Goal: Transaction & Acquisition: Obtain resource

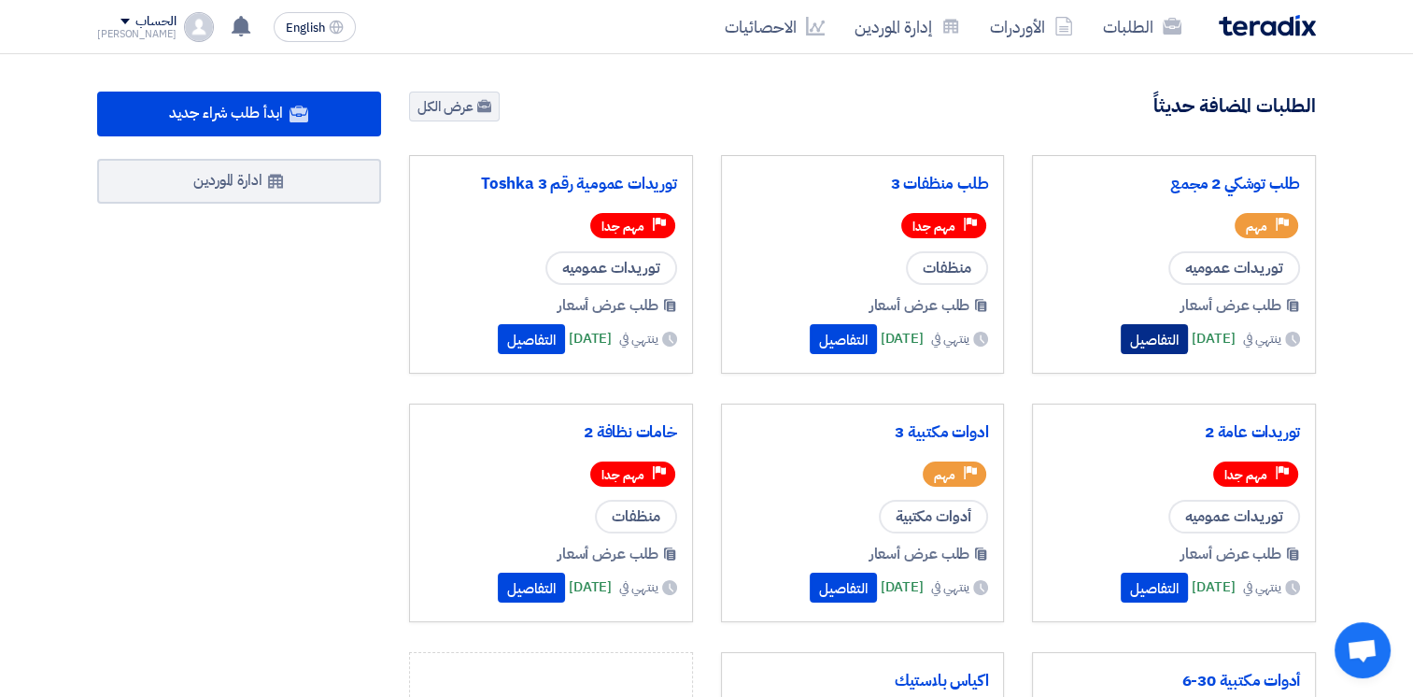
click at [1120, 335] on button "التفاصيل" at bounding box center [1153, 339] width 67 height 30
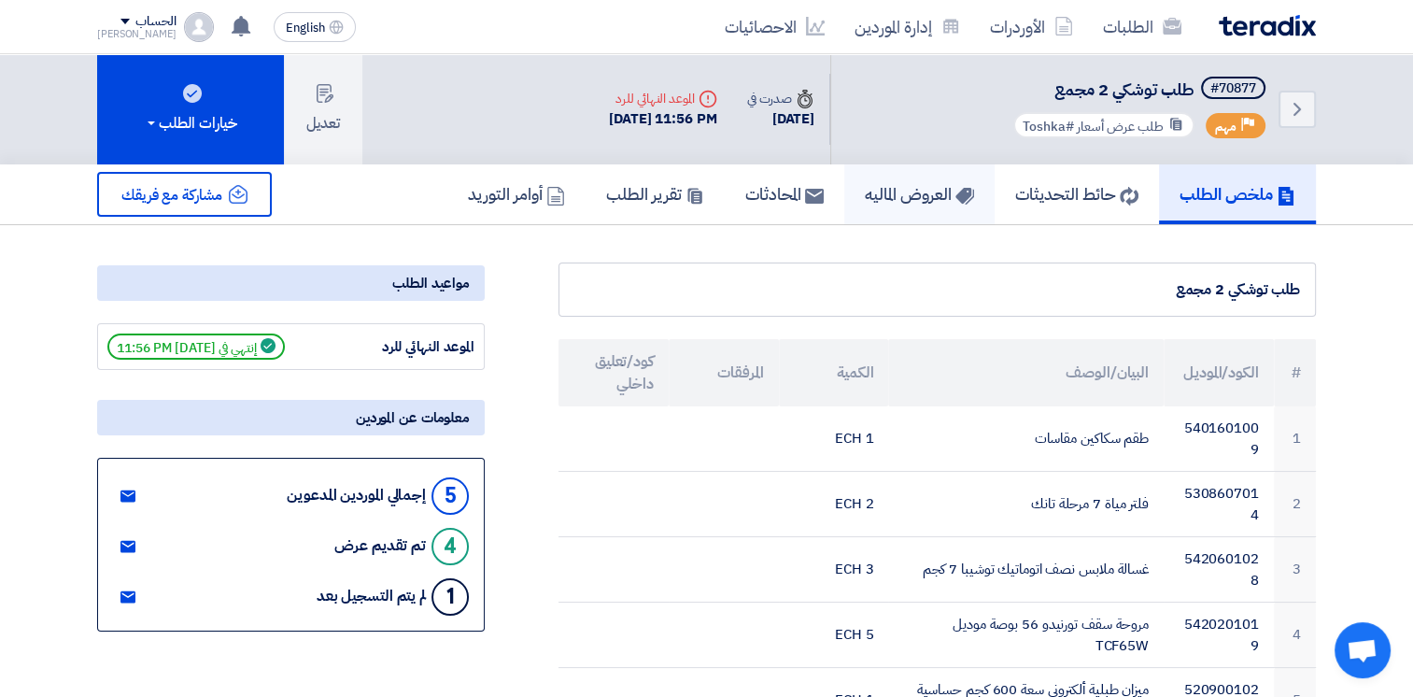
click at [896, 188] on h5 "العروض الماليه" at bounding box center [919, 193] width 109 height 21
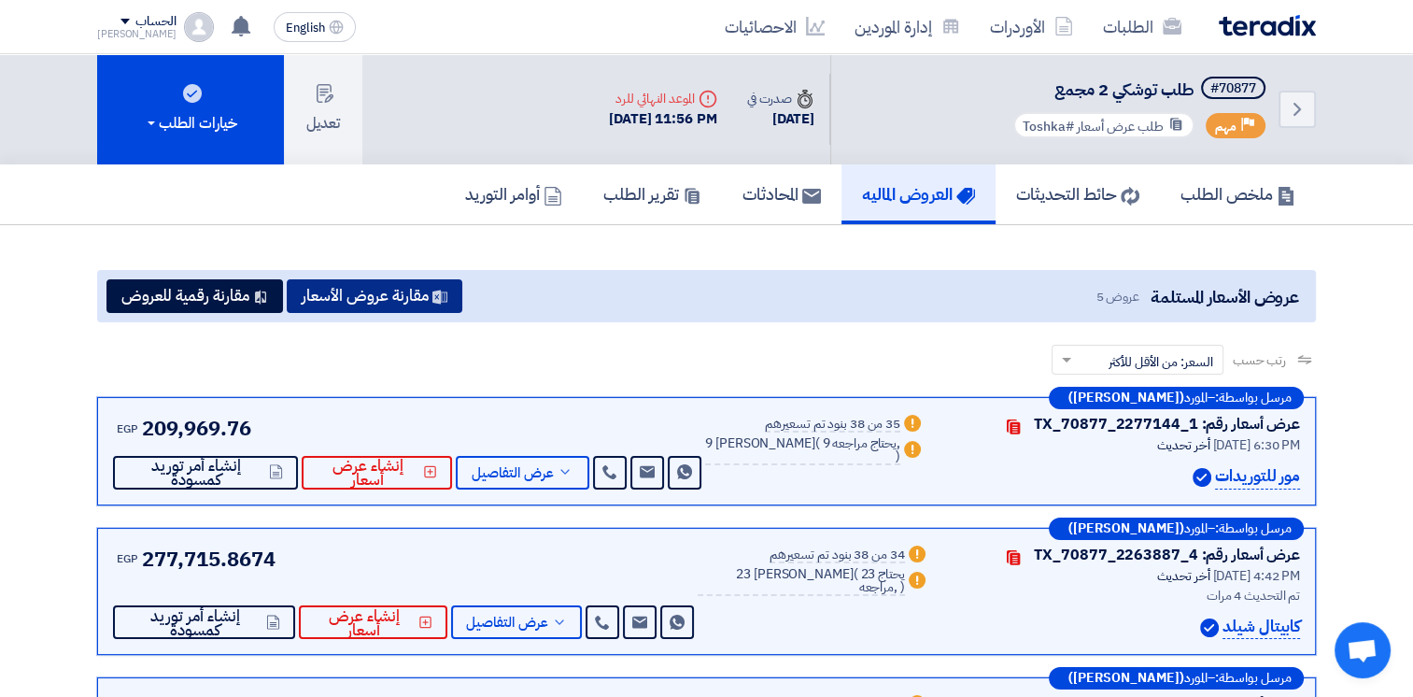
click at [427, 300] on button "مقارنة عروض الأسعار" at bounding box center [375, 296] width 176 height 34
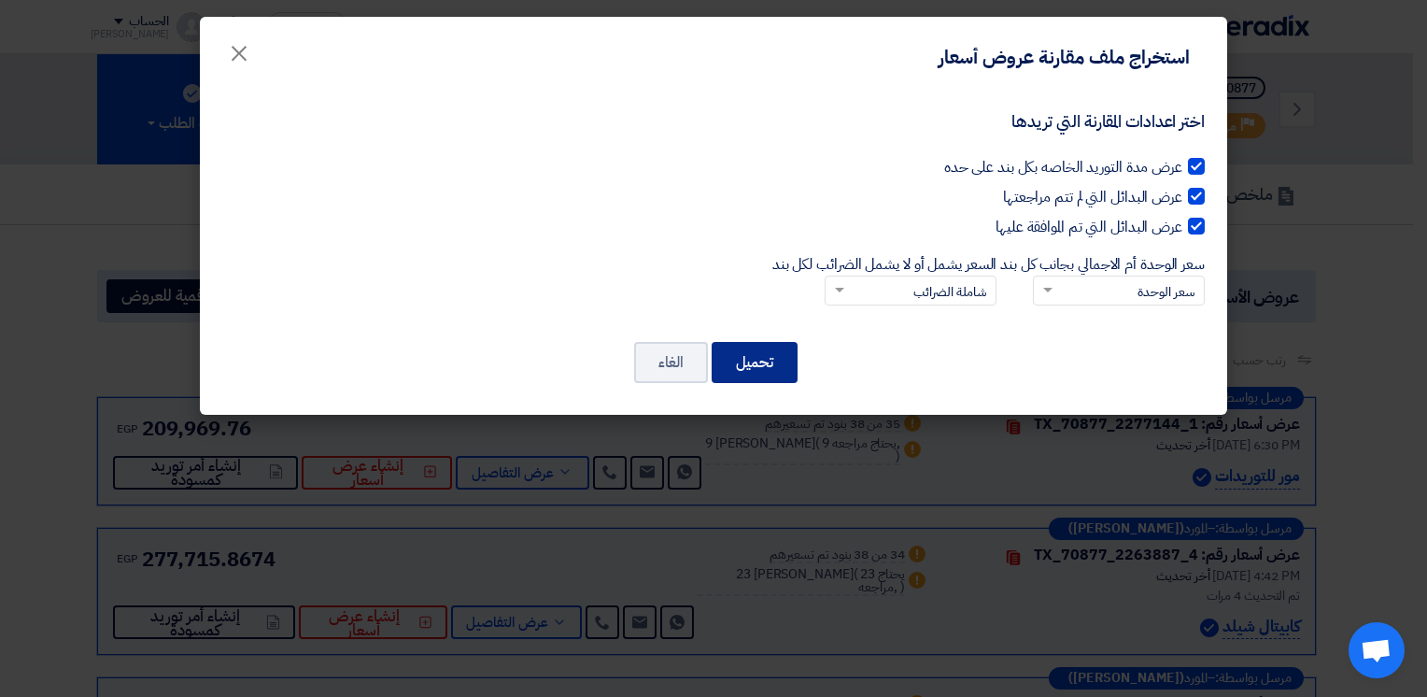
click at [752, 351] on button "تحميل" at bounding box center [754, 362] width 86 height 41
